Goal: Transaction & Acquisition: Purchase product/service

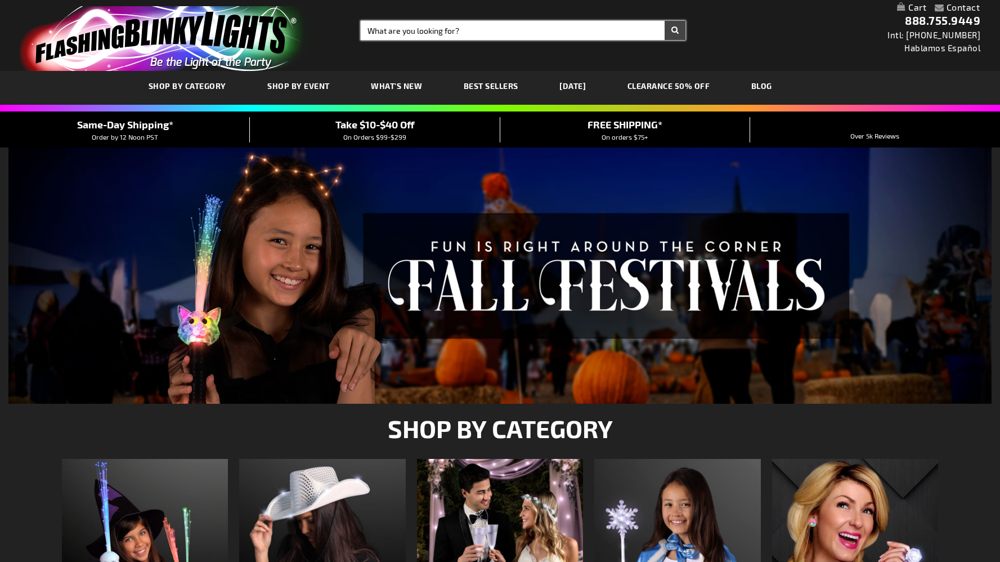
click at [387, 28] on input "Search" at bounding box center [523, 30] width 325 height 19
type input "sunglasses"
click at [665, 21] on button "Search" at bounding box center [675, 30] width 21 height 19
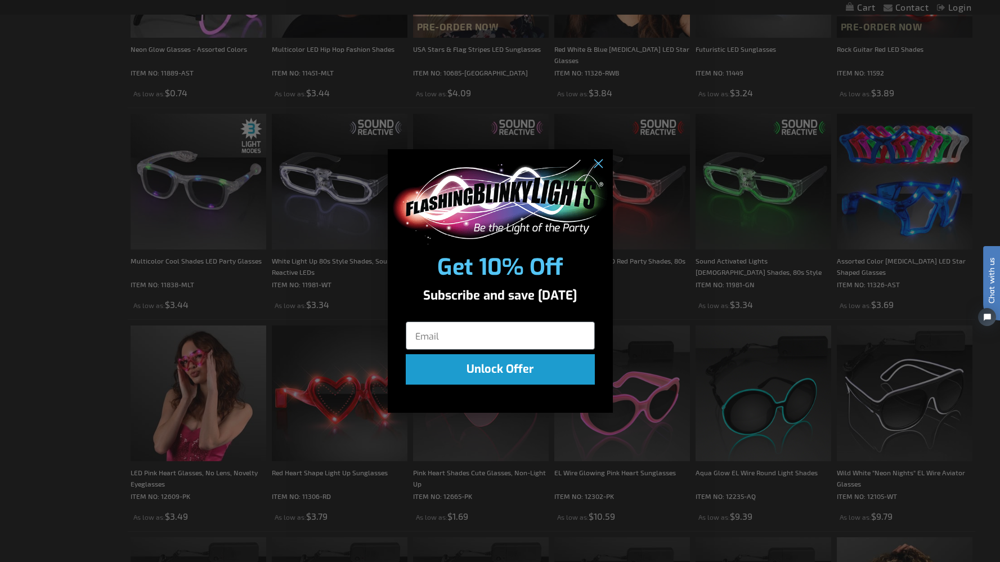
scroll to position [581, 0]
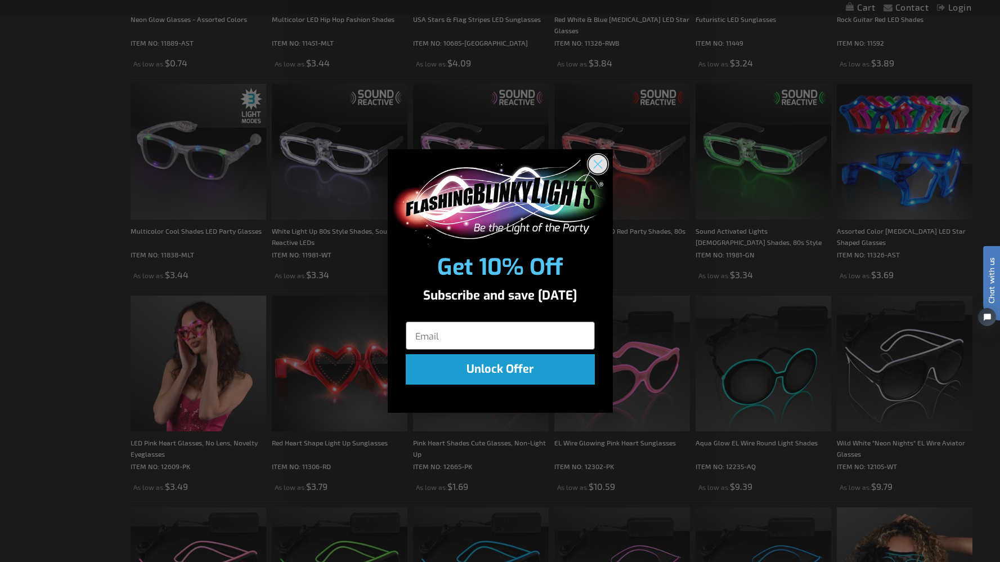
click at [591, 158] on circle "Close dialog" at bounding box center [597, 163] width 19 height 19
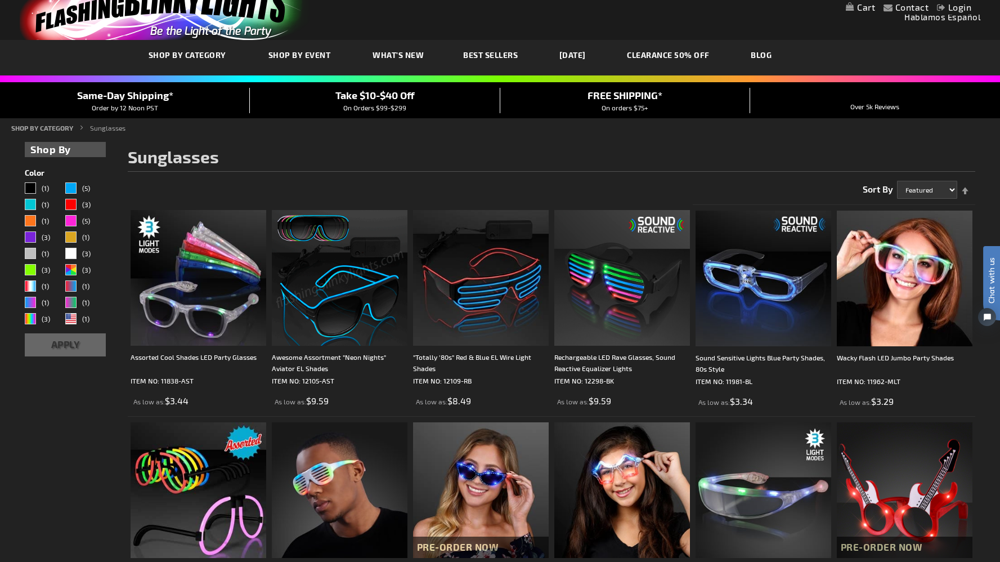
scroll to position [0, 0]
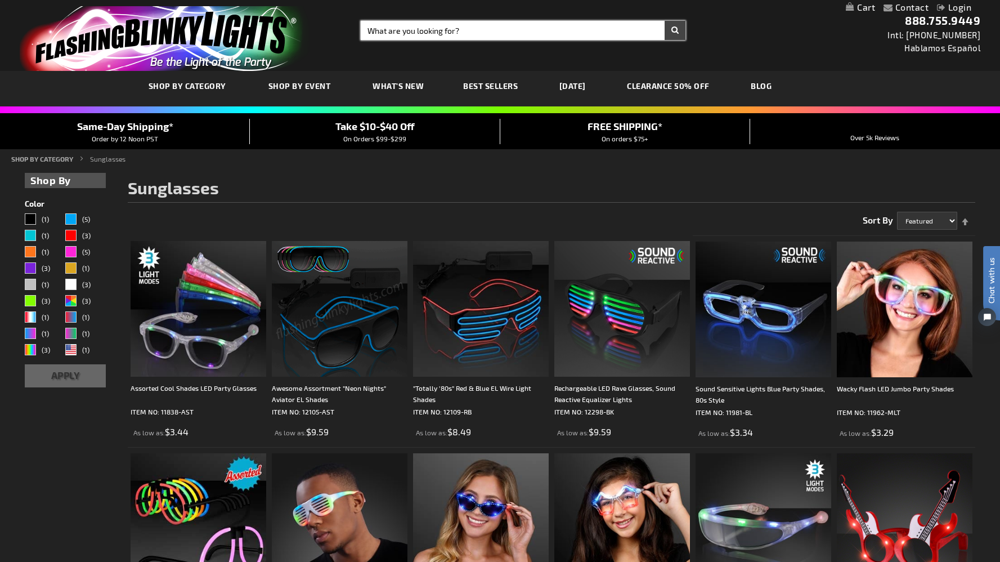
click at [405, 32] on input "Search" at bounding box center [523, 30] width 325 height 19
